Goal: Communication & Community: Answer question/provide support

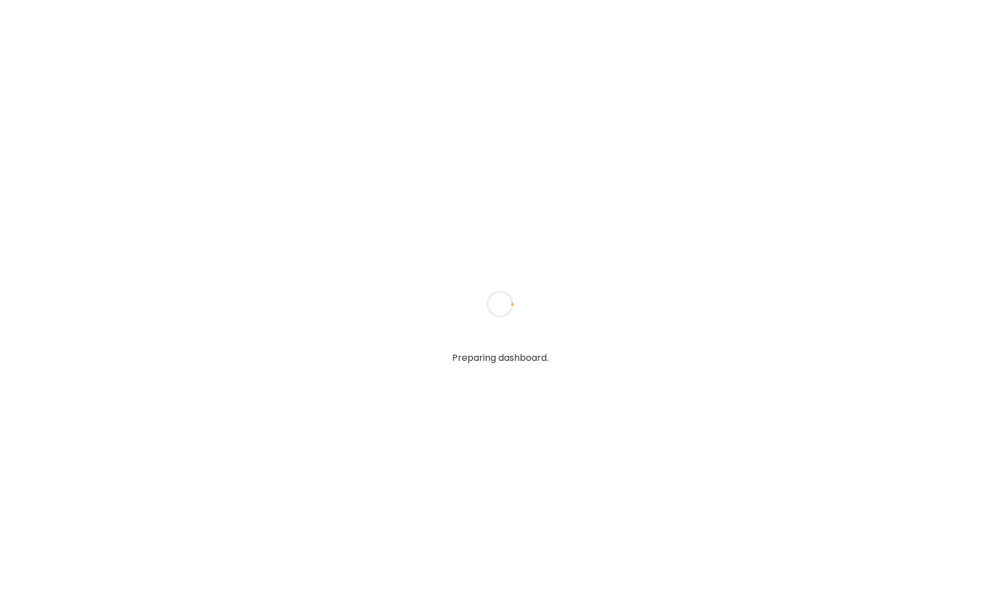
type textarea "**********"
type input "**********"
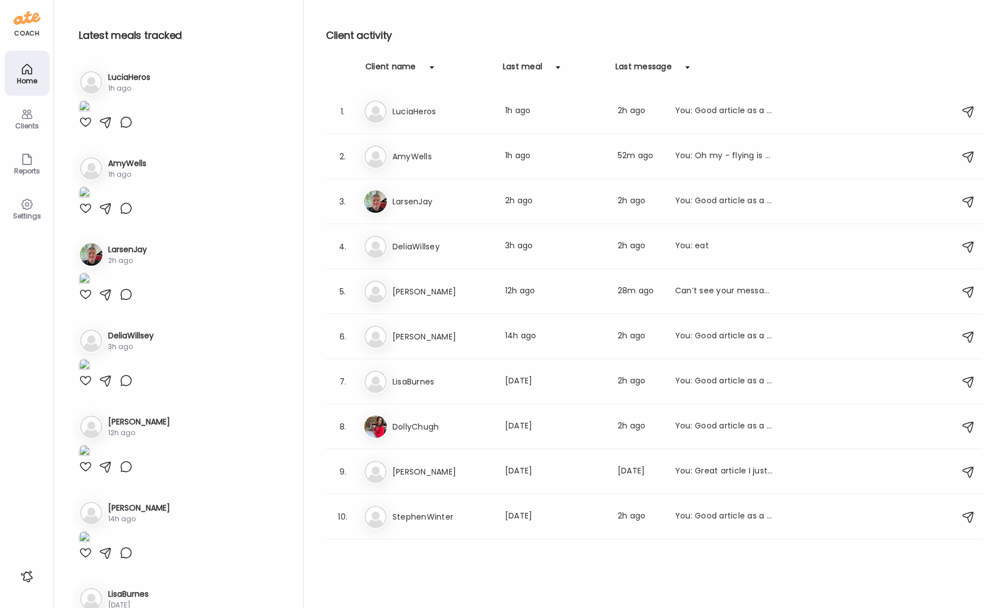
type input "**********"
click at [86, 129] on div at bounding box center [86, 122] width 14 height 14
click at [29, 120] on icon at bounding box center [27, 115] width 14 height 14
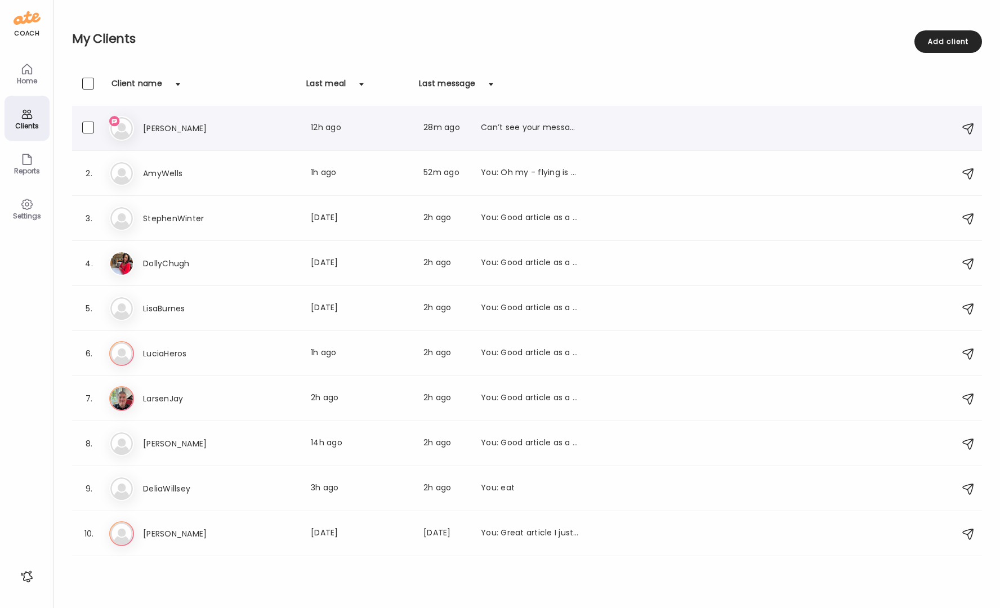
click at [551, 132] on div "Can’t see your messages" at bounding box center [530, 129] width 99 height 14
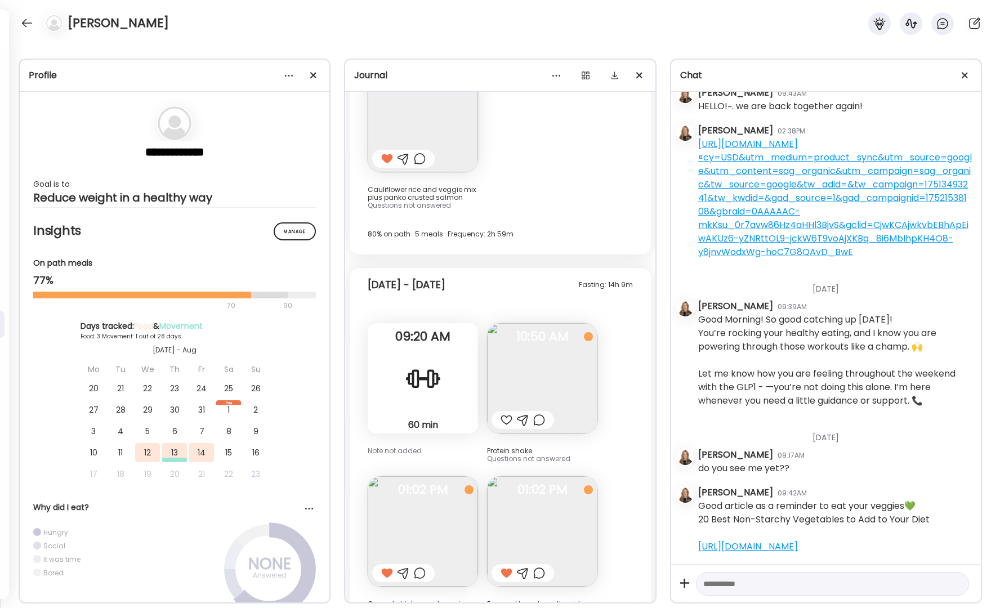
scroll to position [2537, 0]
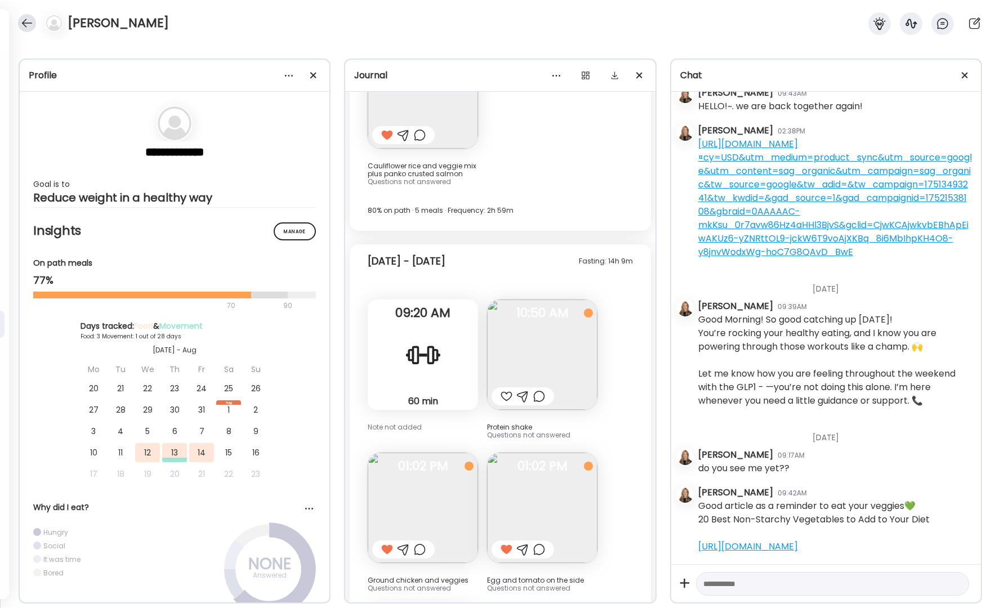
click at [24, 28] on div at bounding box center [27, 23] width 18 height 18
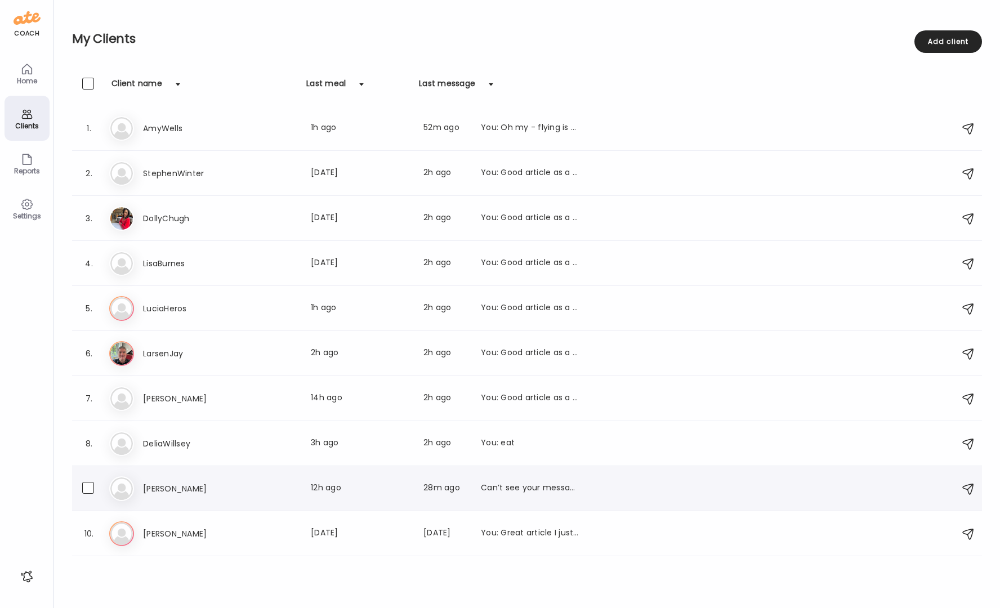
click at [539, 487] on div "Can’t see your messages" at bounding box center [530, 489] width 99 height 14
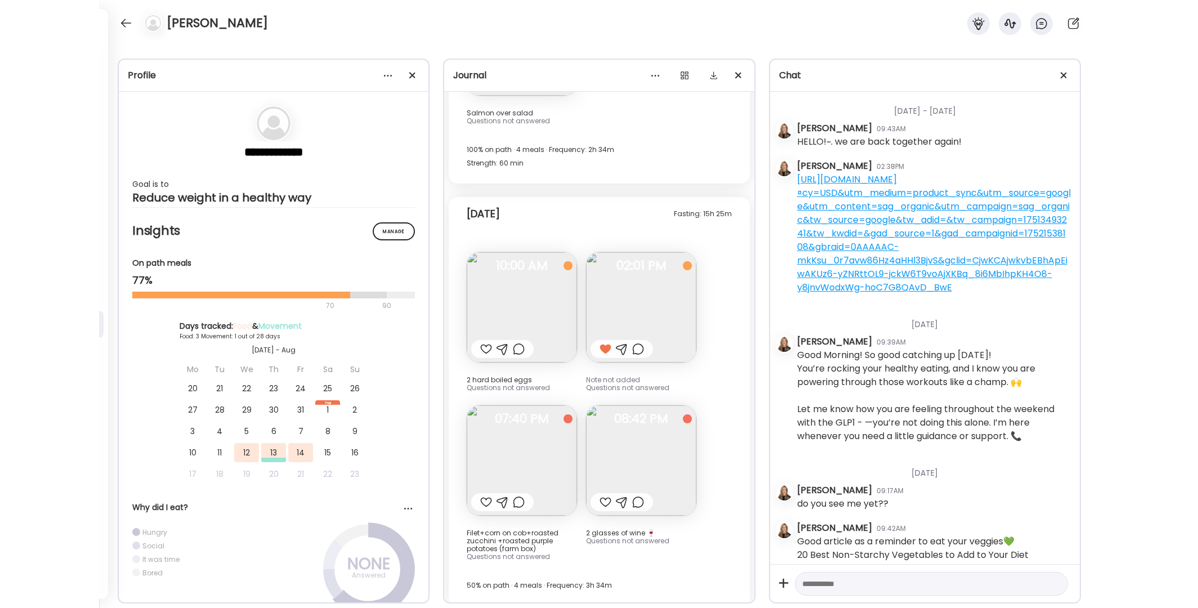
scroll to position [91, 0]
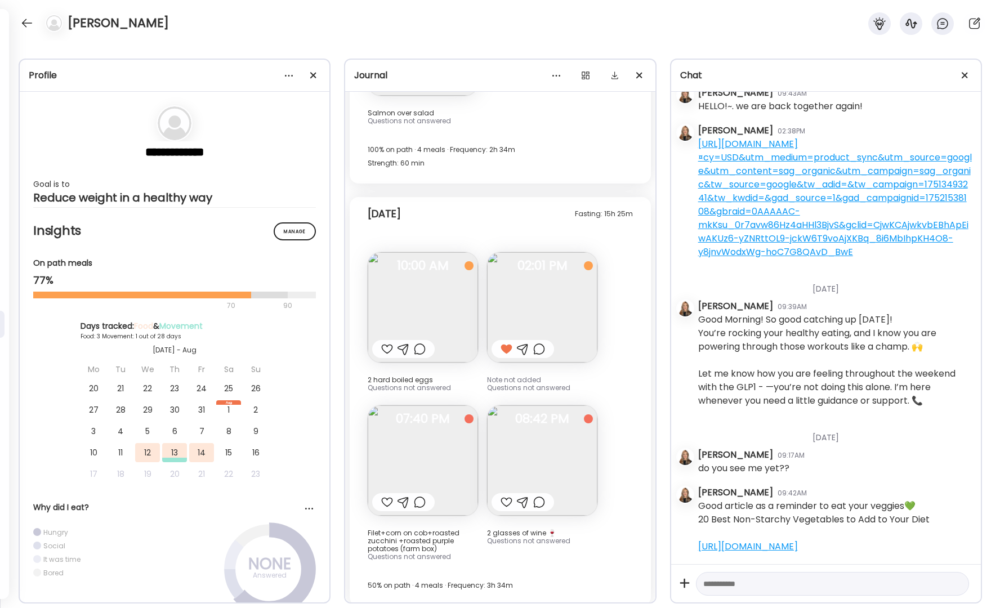
click at [445, 301] on img at bounding box center [423, 307] width 110 height 110
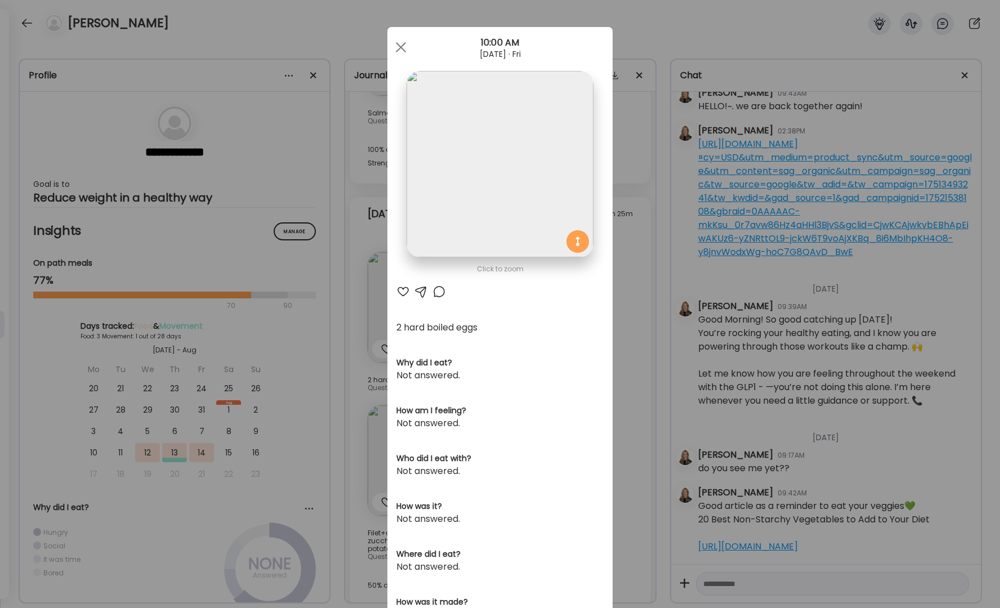
drag, startPoint x: 395, startPoint y: 46, endPoint x: 409, endPoint y: 113, distance: 69.0
click at [395, 50] on div at bounding box center [401, 47] width 23 height 23
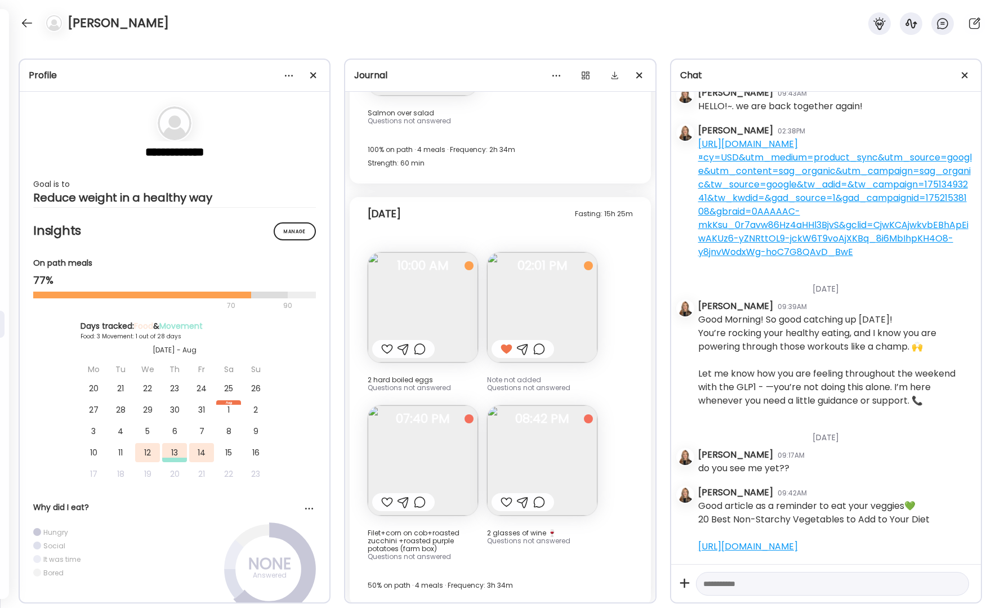
click at [534, 310] on img at bounding box center [542, 307] width 110 height 110
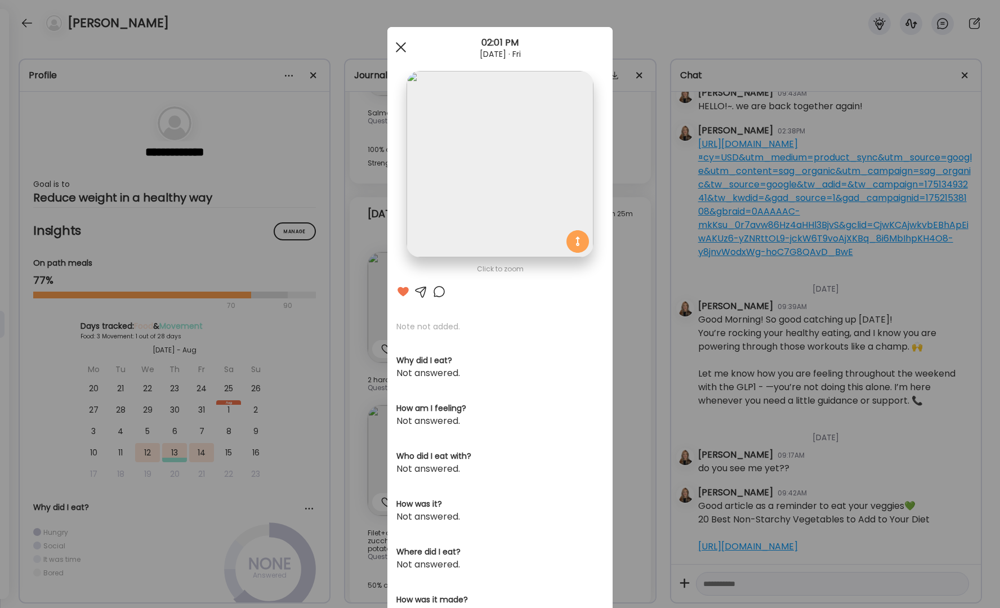
drag, startPoint x: 397, startPoint y: 47, endPoint x: 417, endPoint y: 195, distance: 149.4
click at [399, 50] on span at bounding box center [401, 47] width 10 height 10
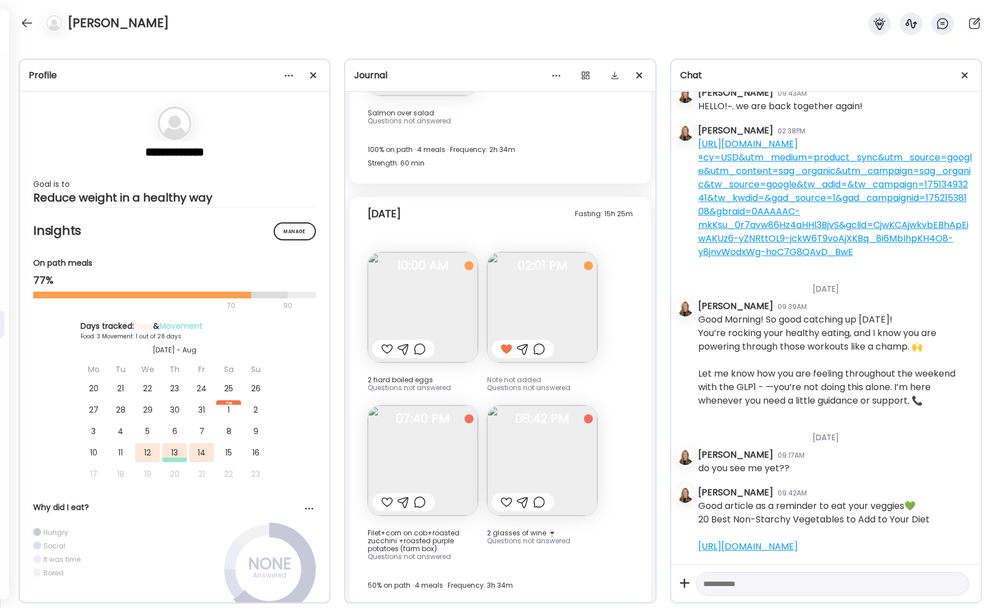
click at [405, 465] on img at bounding box center [423, 460] width 110 height 110
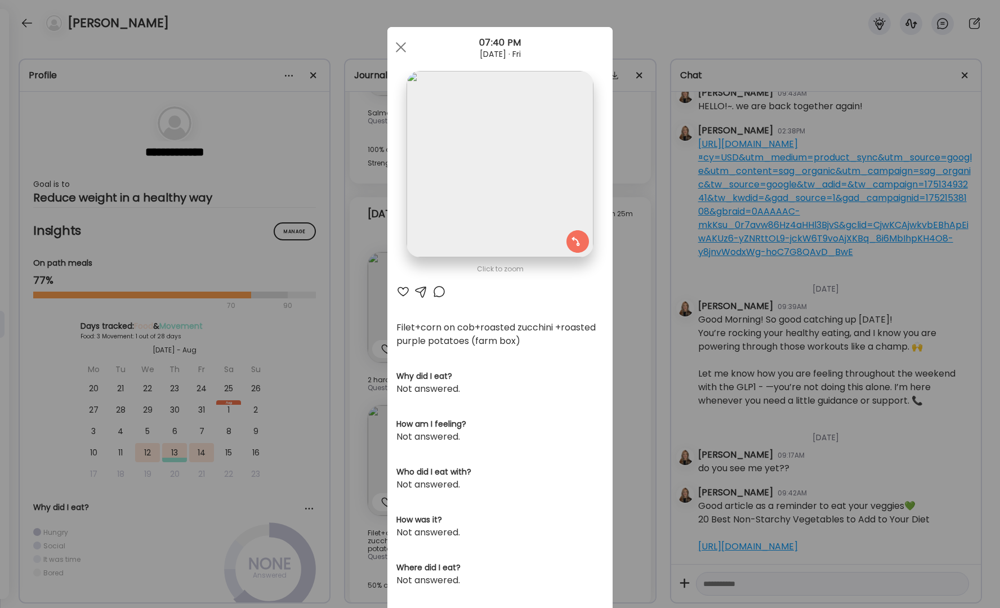
click at [396, 46] on span at bounding box center [401, 47] width 10 height 10
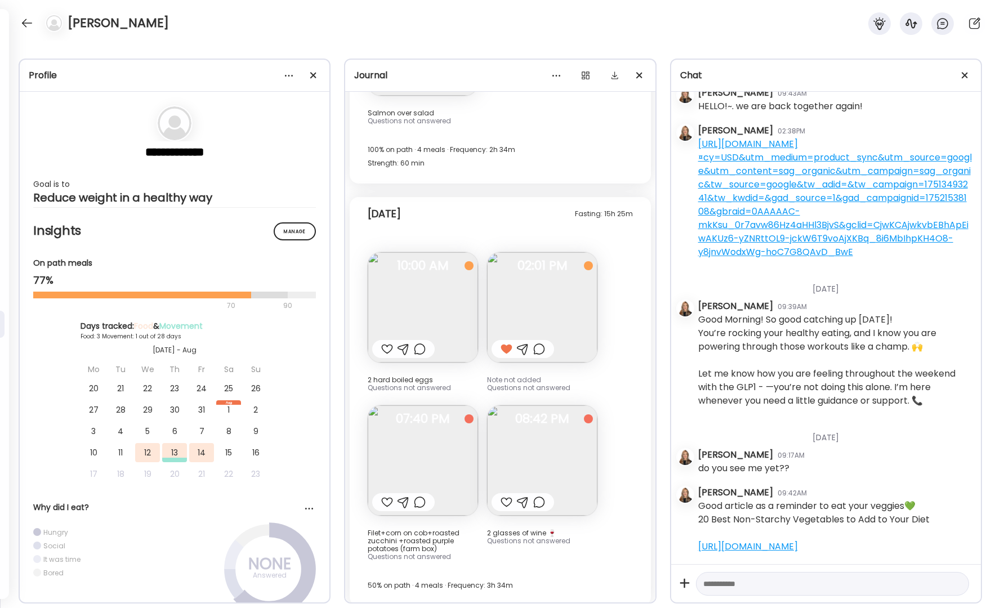
click at [531, 465] on img at bounding box center [542, 460] width 110 height 110
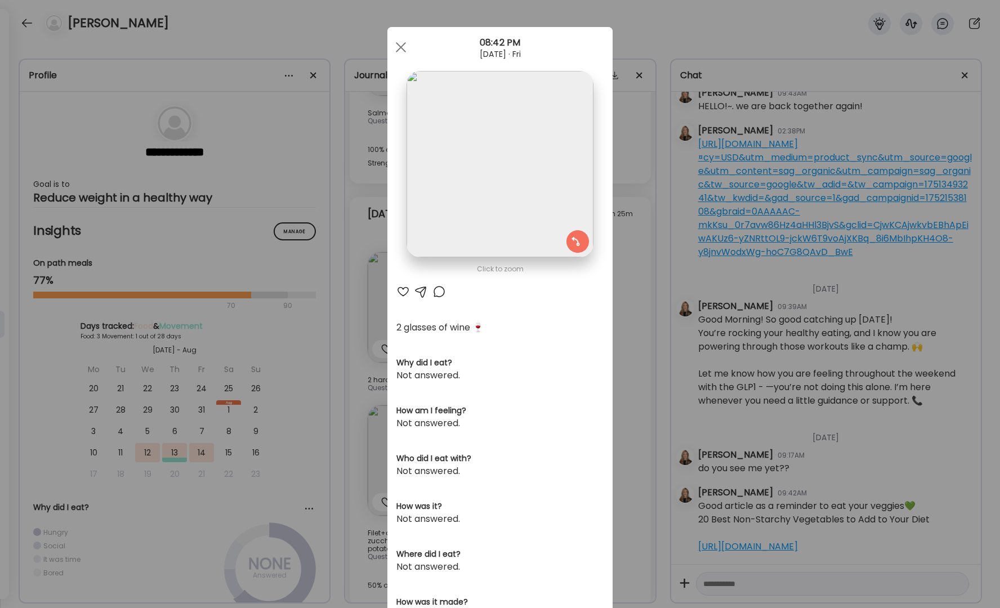
drag, startPoint x: 393, startPoint y: 50, endPoint x: 430, endPoint y: 109, distance: 69.5
click at [396, 50] on span at bounding box center [401, 47] width 10 height 10
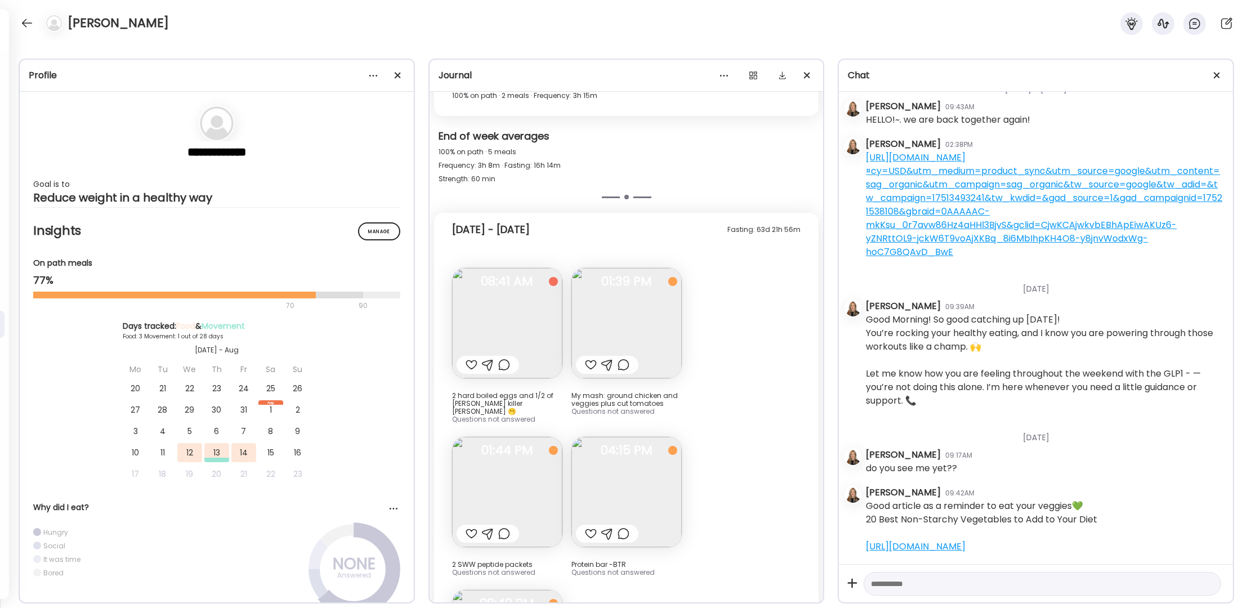
scroll to position [2186, 0]
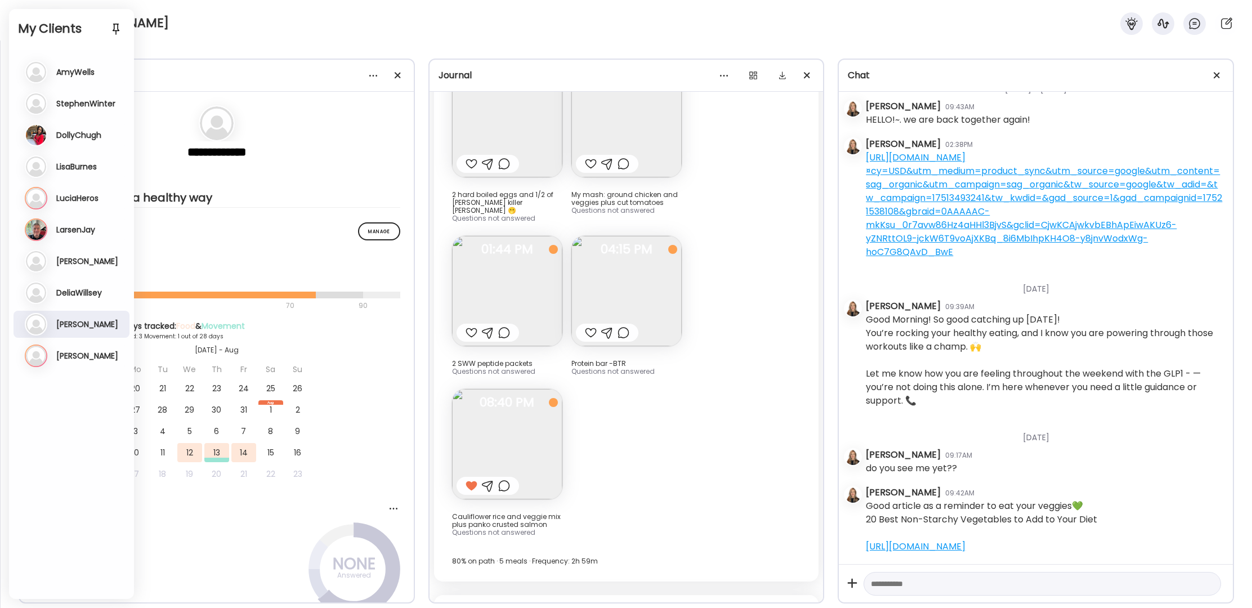
click at [81, 324] on h3 "[PERSON_NAME]" at bounding box center [87, 324] width 62 height 10
click at [259, 40] on div "[PERSON_NAME]" at bounding box center [626, 20] width 1252 height 41
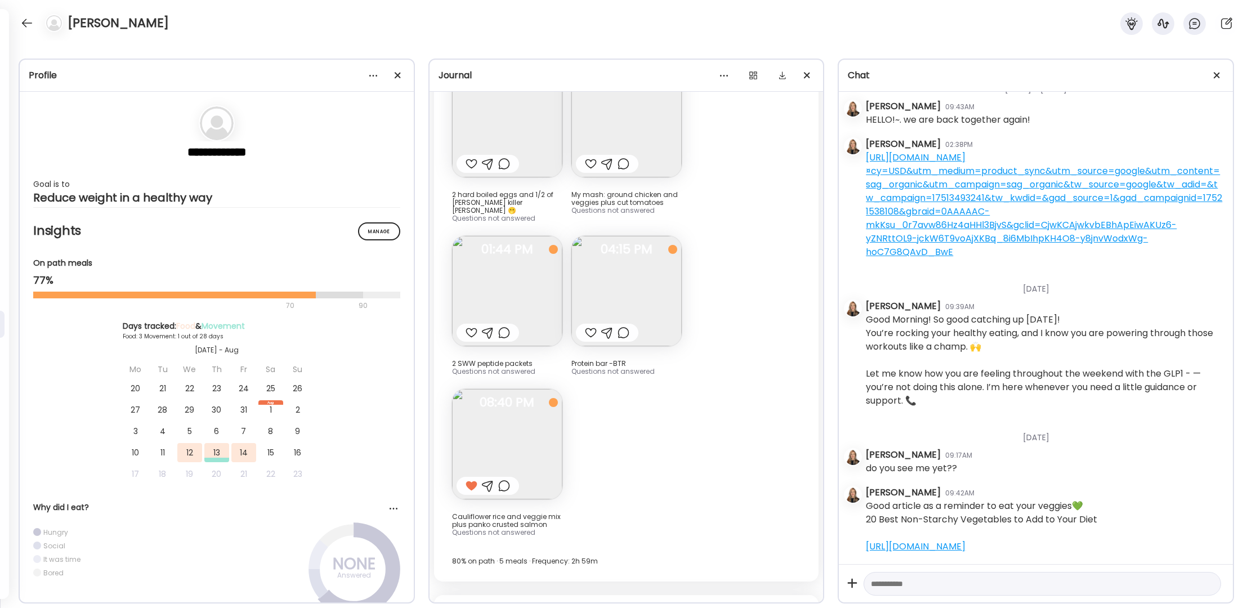
drag, startPoint x: 28, startPoint y: 31, endPoint x: 19, endPoint y: 33, distance: 9.3
click at [29, 29] on div at bounding box center [27, 23] width 18 height 18
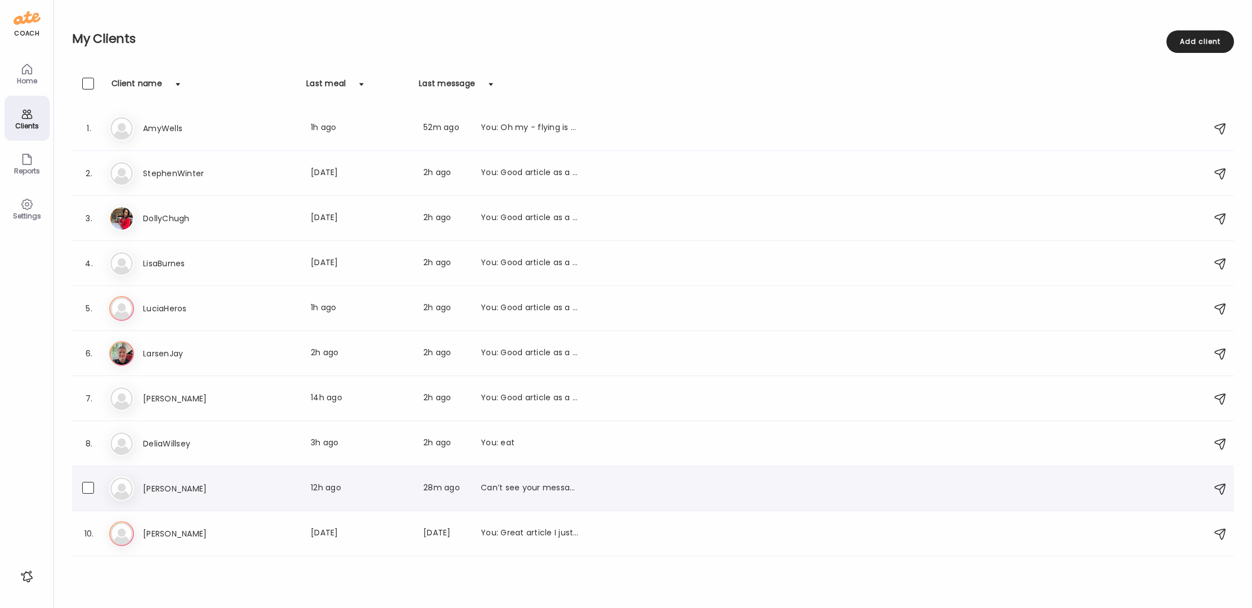
click at [622, 484] on div "Ma [PERSON_NAME] Last meal: 12h ago Last message: 28m ago Can’t see your messag…" at bounding box center [654, 488] width 1091 height 25
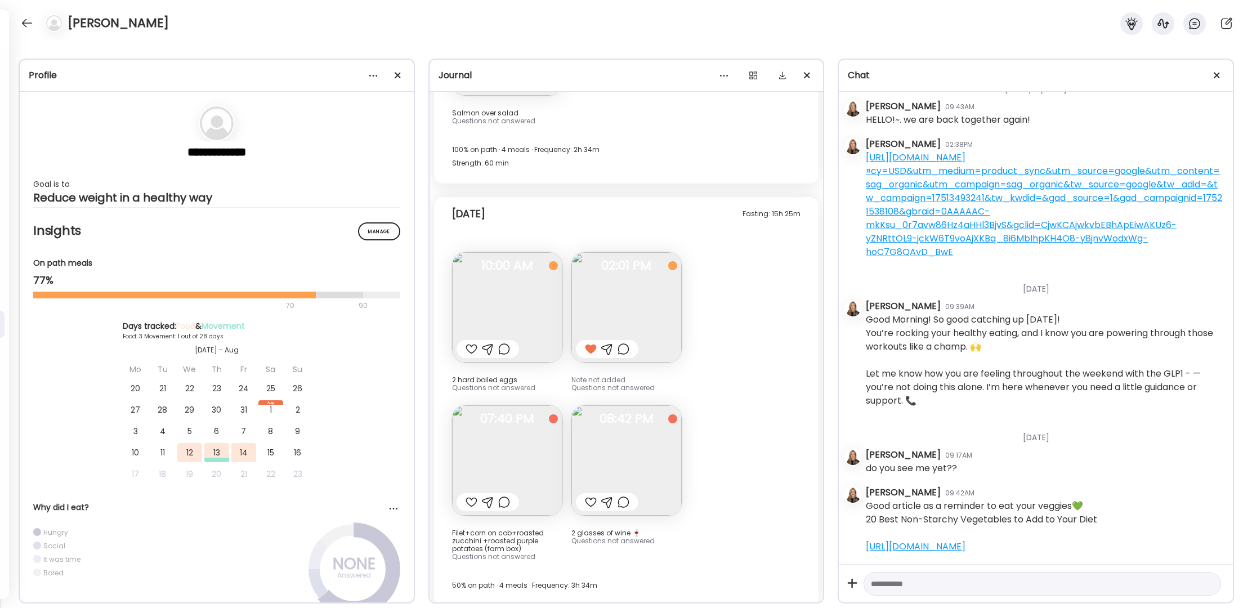
scroll to position [3144, 0]
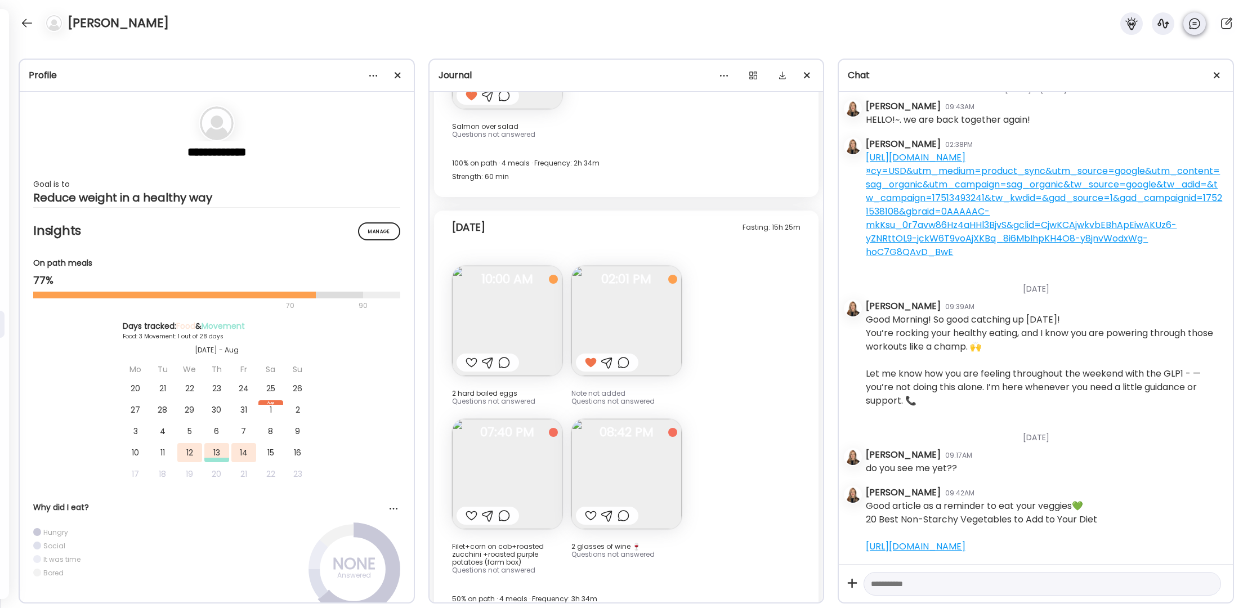
click at [999, 23] on icon at bounding box center [1195, 24] width 14 height 14
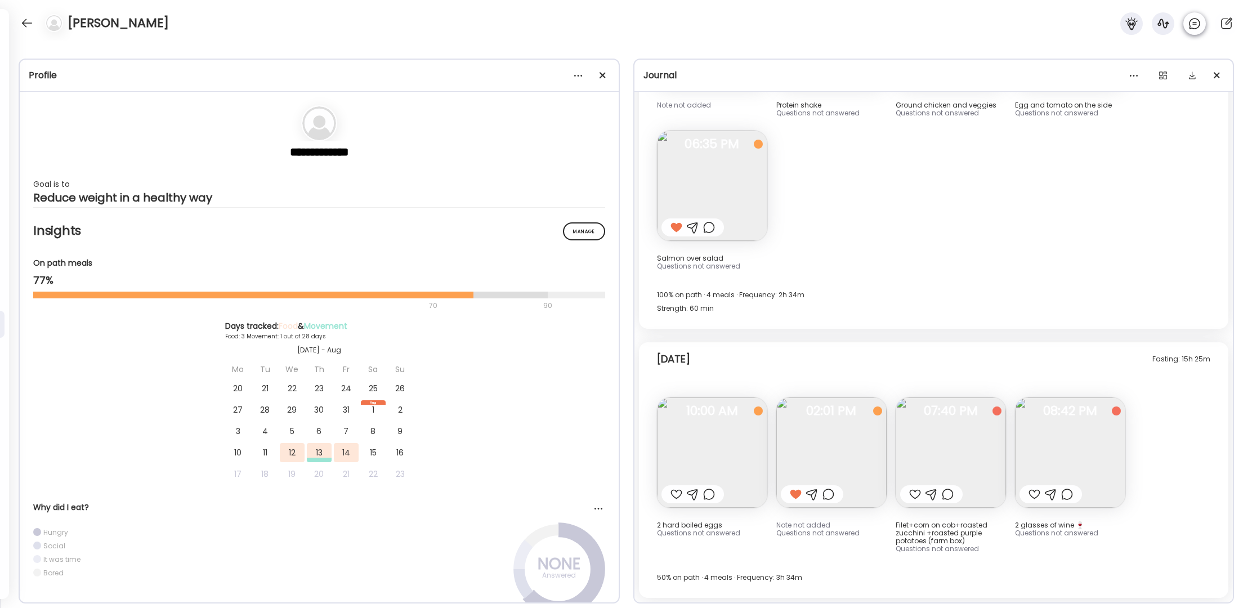
scroll to position [2391, 0]
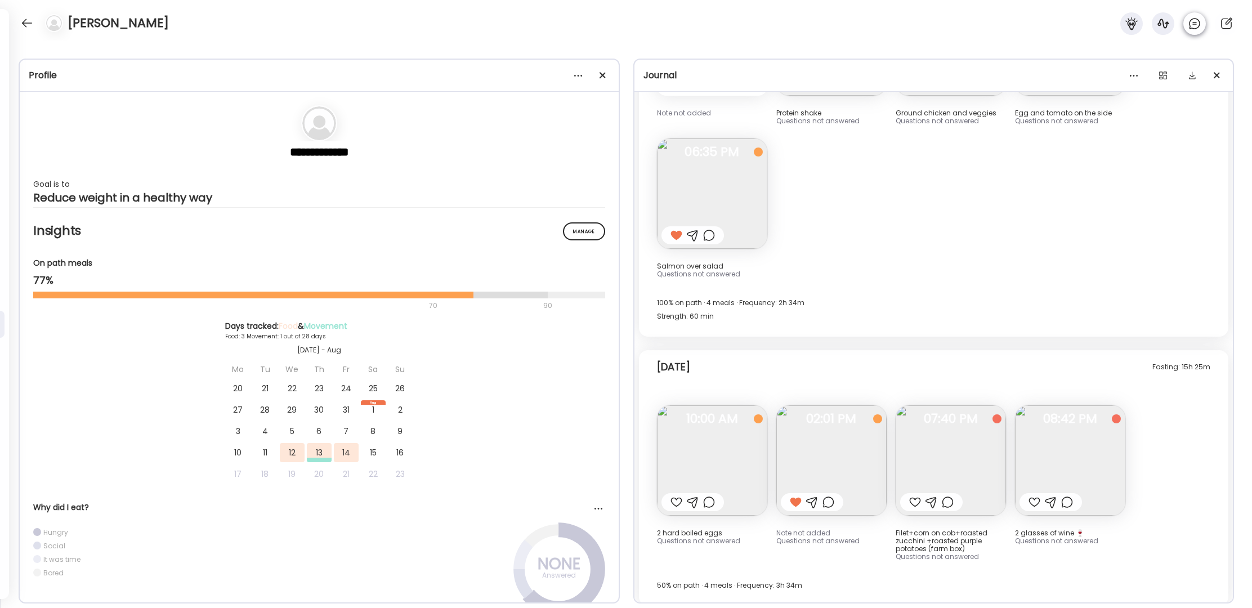
click at [999, 23] on icon at bounding box center [1195, 24] width 14 height 14
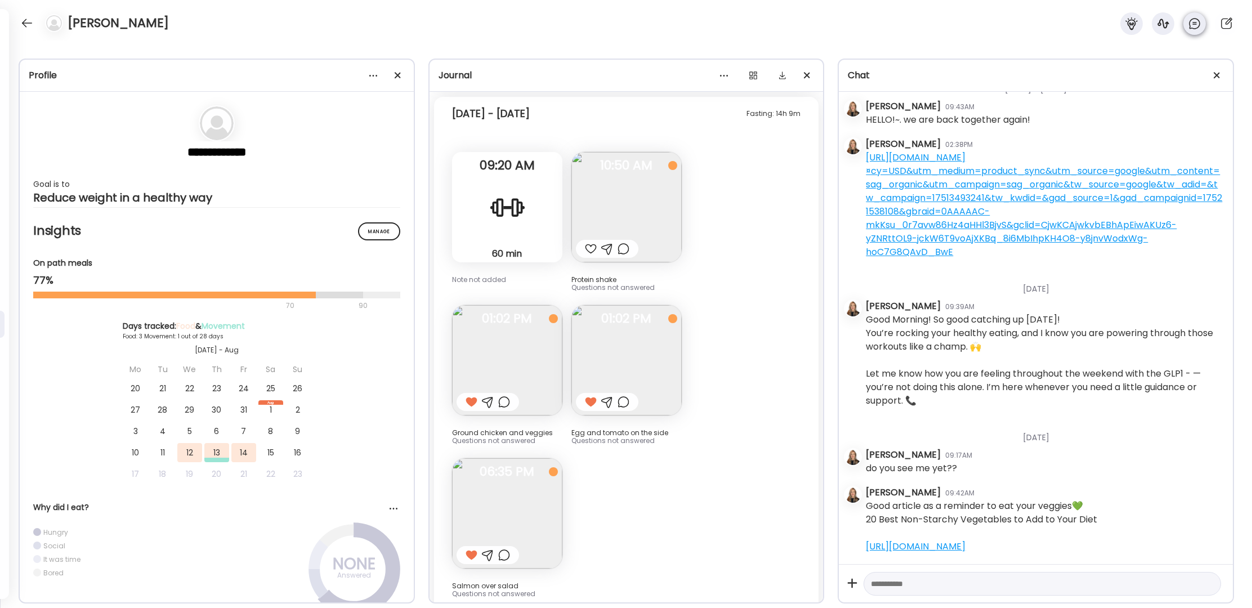
scroll to position [3144, 0]
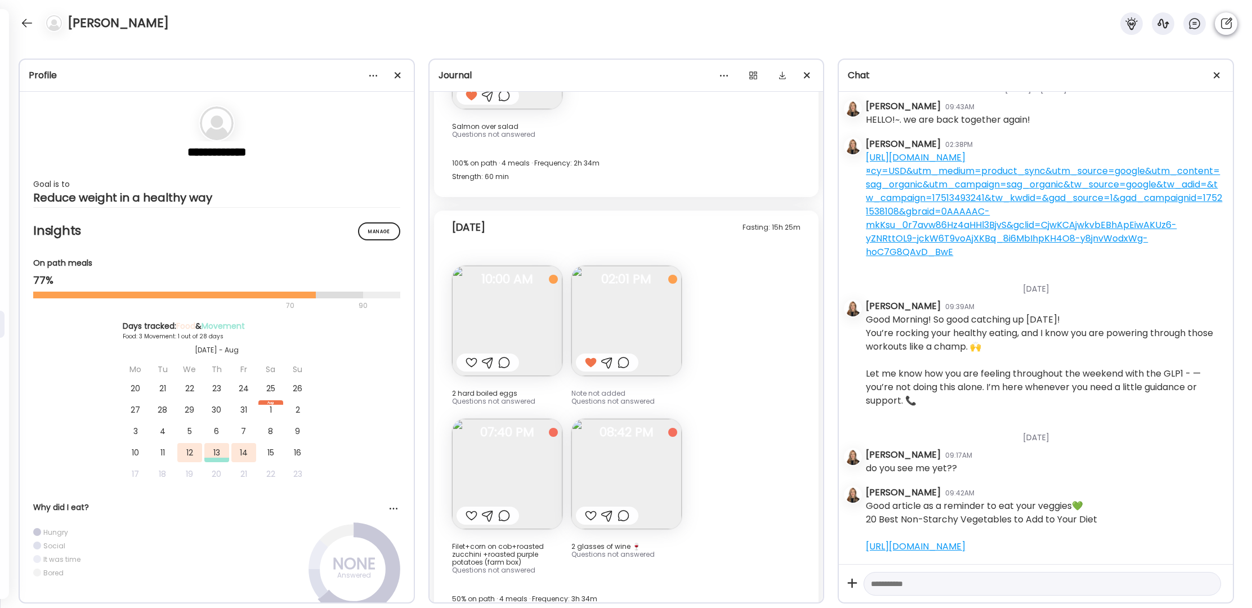
click at [999, 23] on icon at bounding box center [1227, 24] width 14 height 14
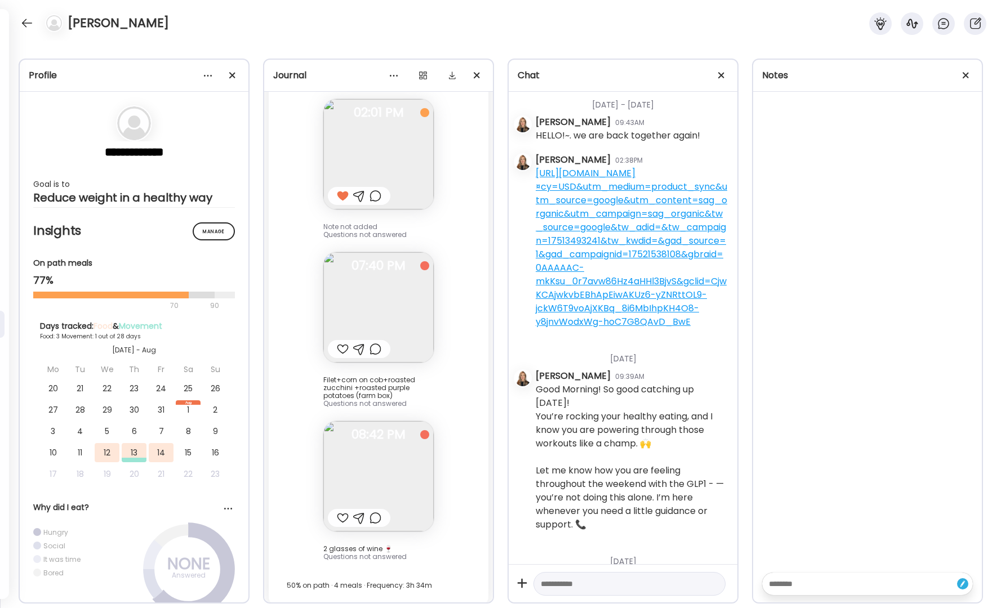
scroll to position [0, 0]
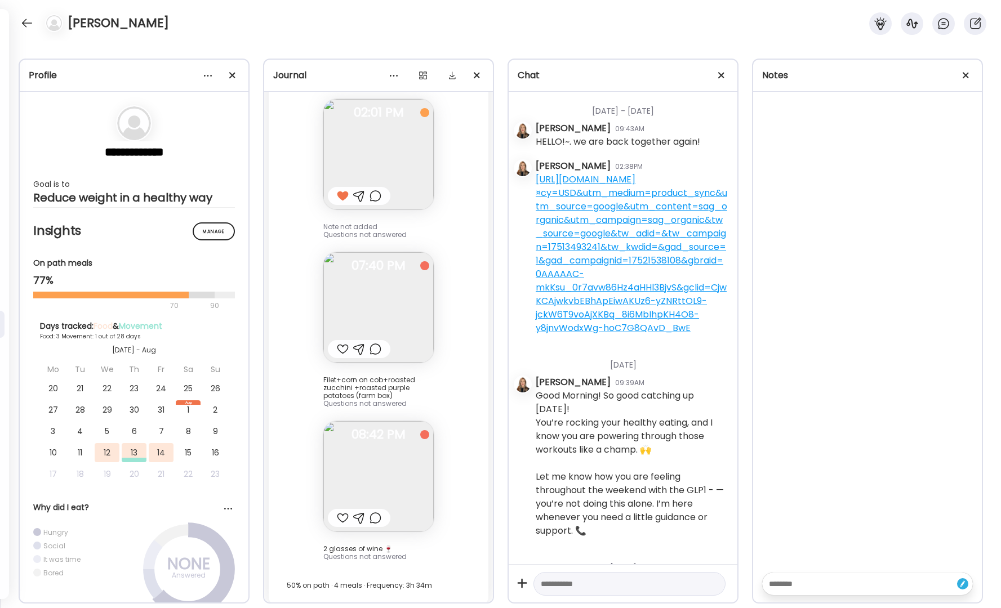
drag, startPoint x: 723, startPoint y: 549, endPoint x: 536, endPoint y: 130, distance: 458.8
click at [536, 130] on div "[DATE] - [DATE] [PERSON_NAME] 09:43AM HELLO!~. we are back together again! [PER…" at bounding box center [622, 328] width 229 height 472
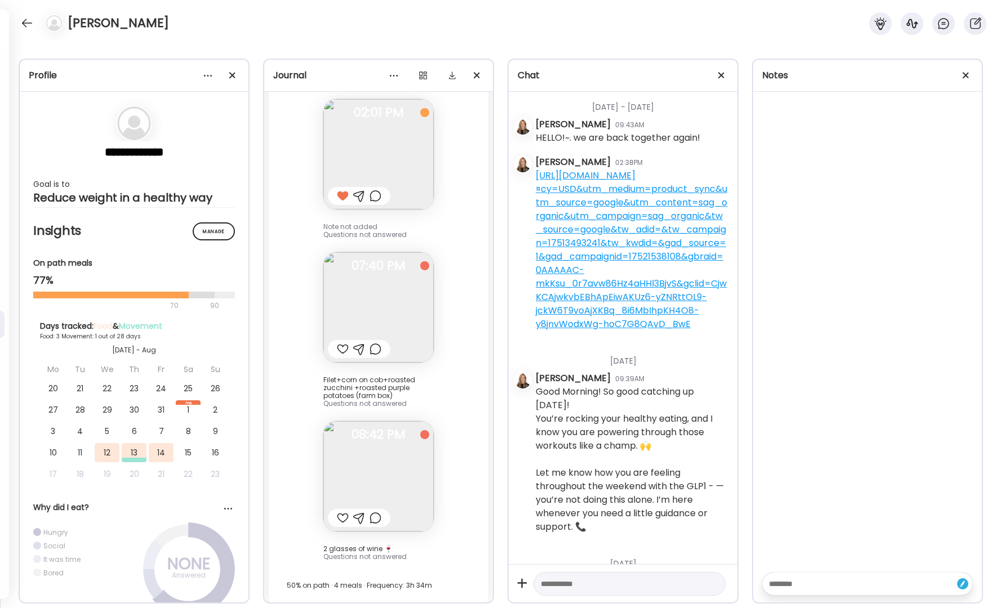
copy div "Loremipsu Dolors 57:72AM CONSE!~. ad eli sedd eiusmodt incid! Utlaboree Dolore …"
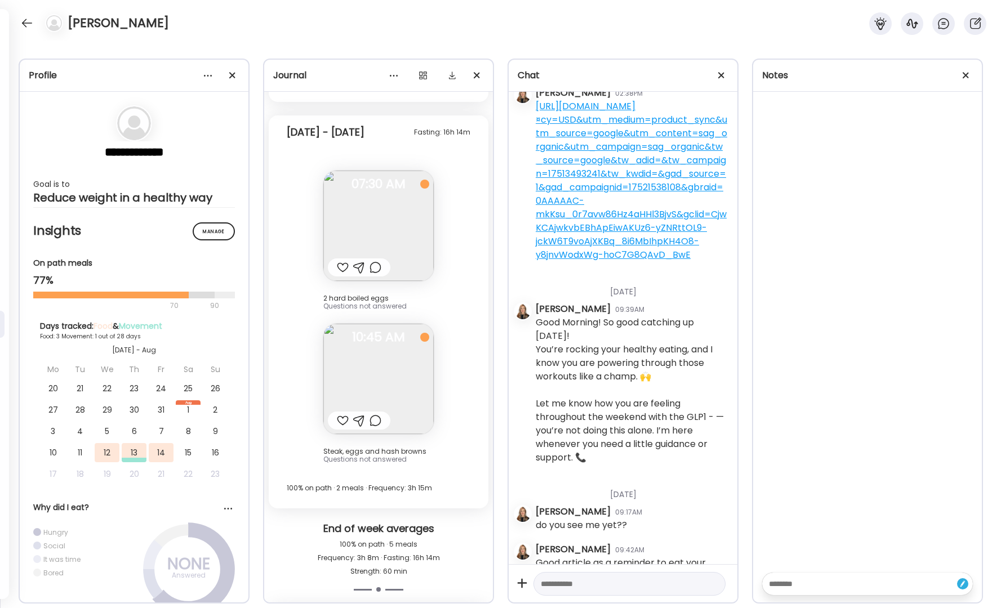
scroll to position [2188, 0]
